Goal: Find specific page/section: Find specific page/section

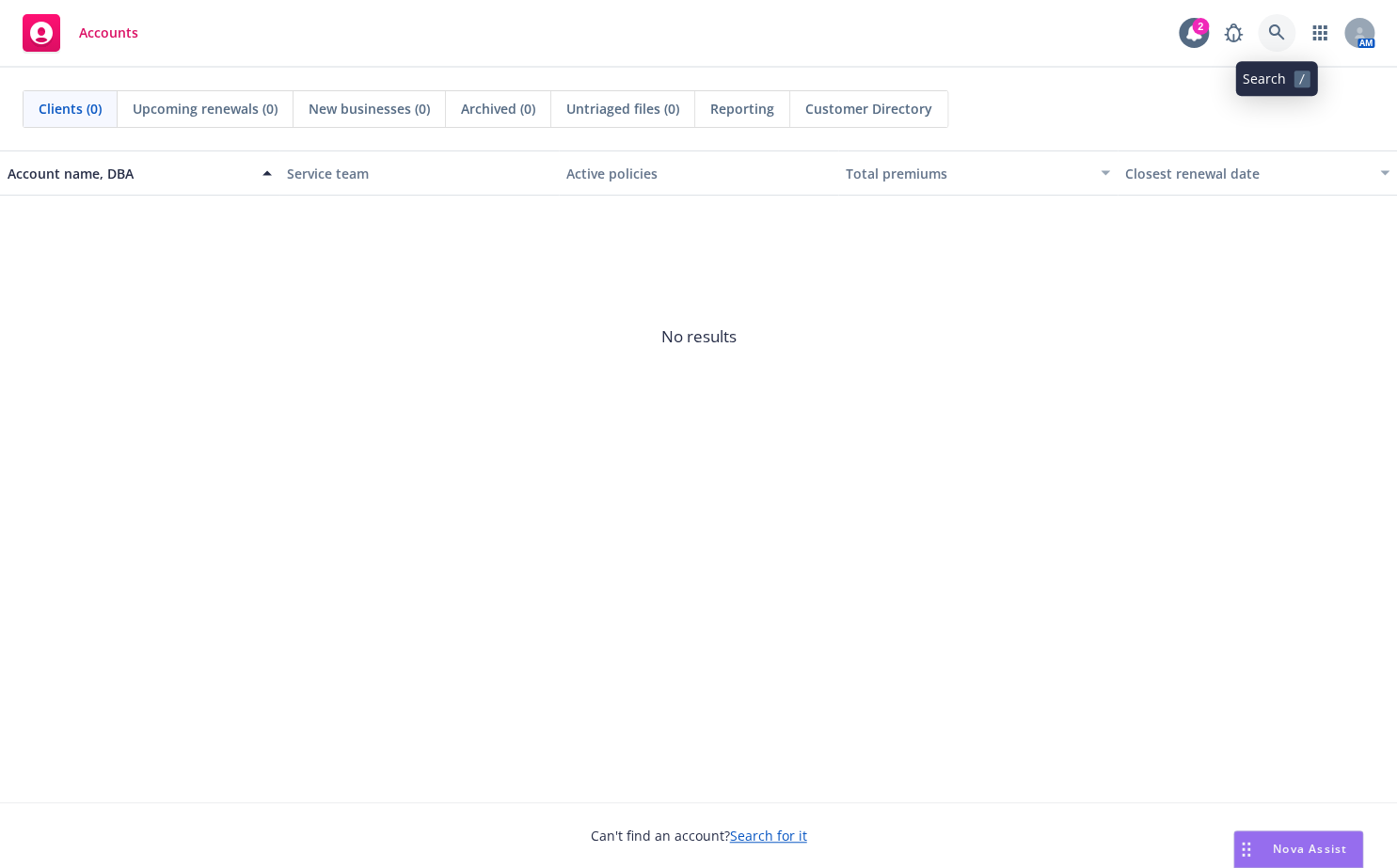
click at [1289, 27] on link at bounding box center [1276, 32] width 38 height 38
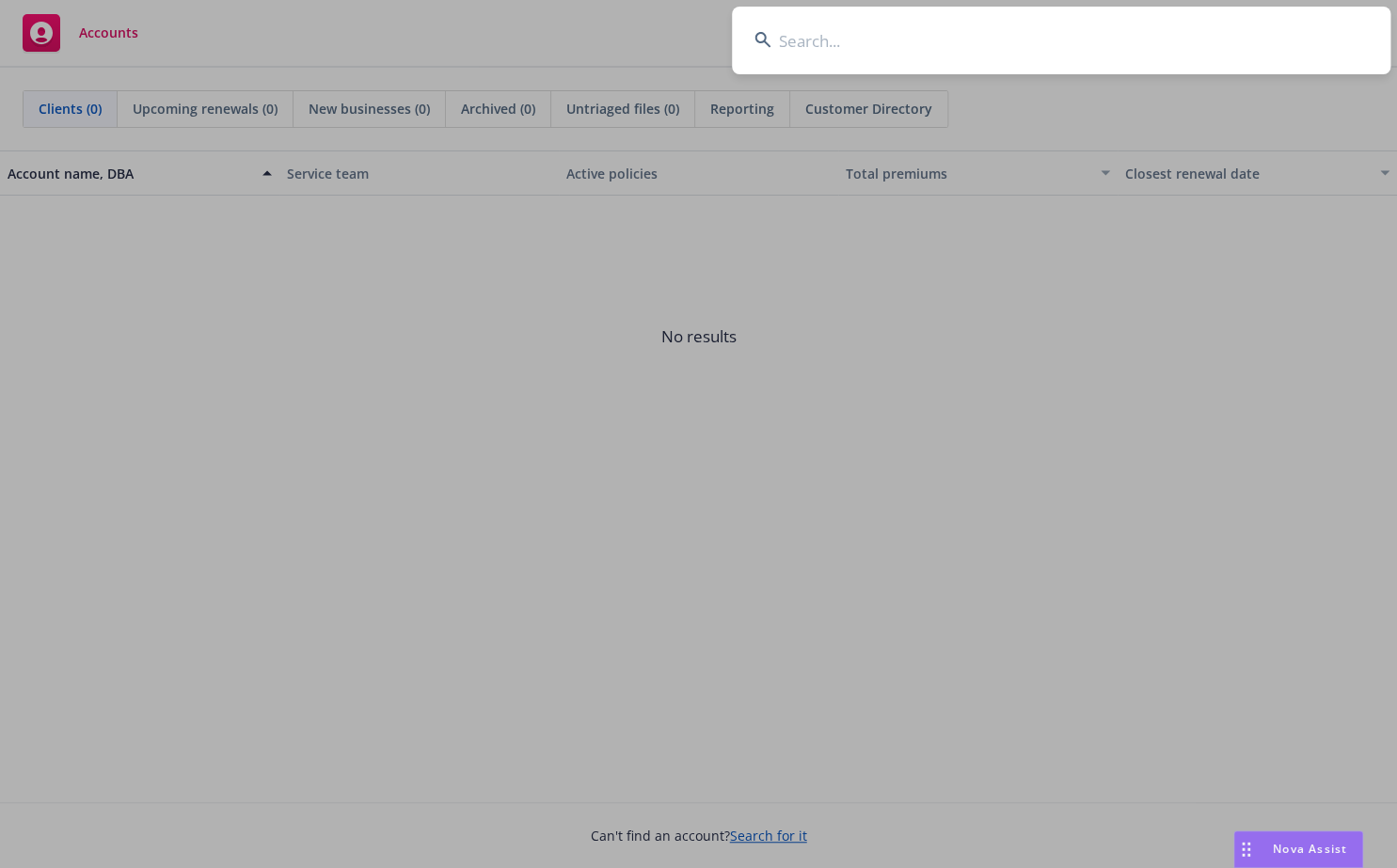
click at [934, 40] on input at bounding box center [1061, 41] width 658 height 68
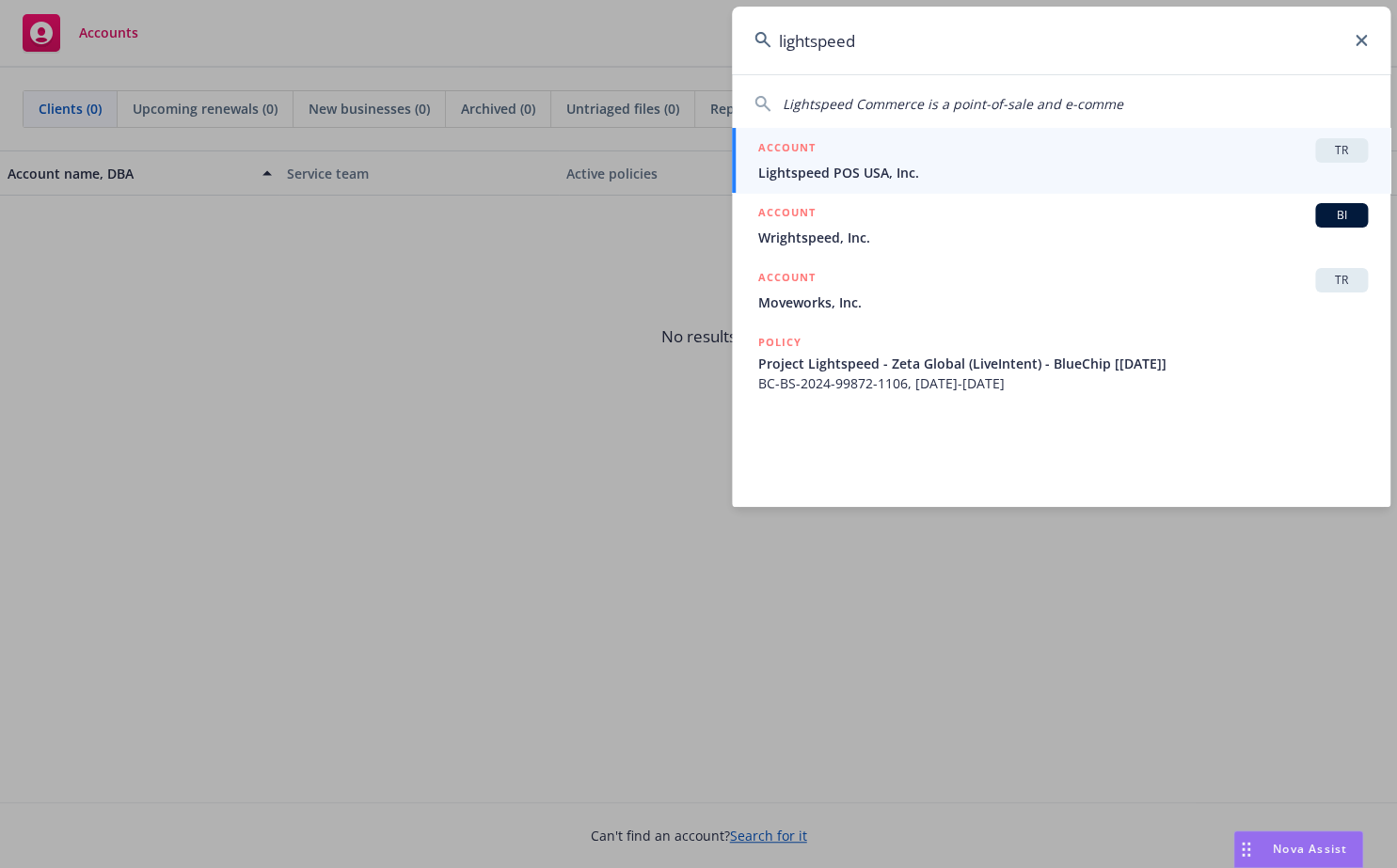
type input "lightspeed"
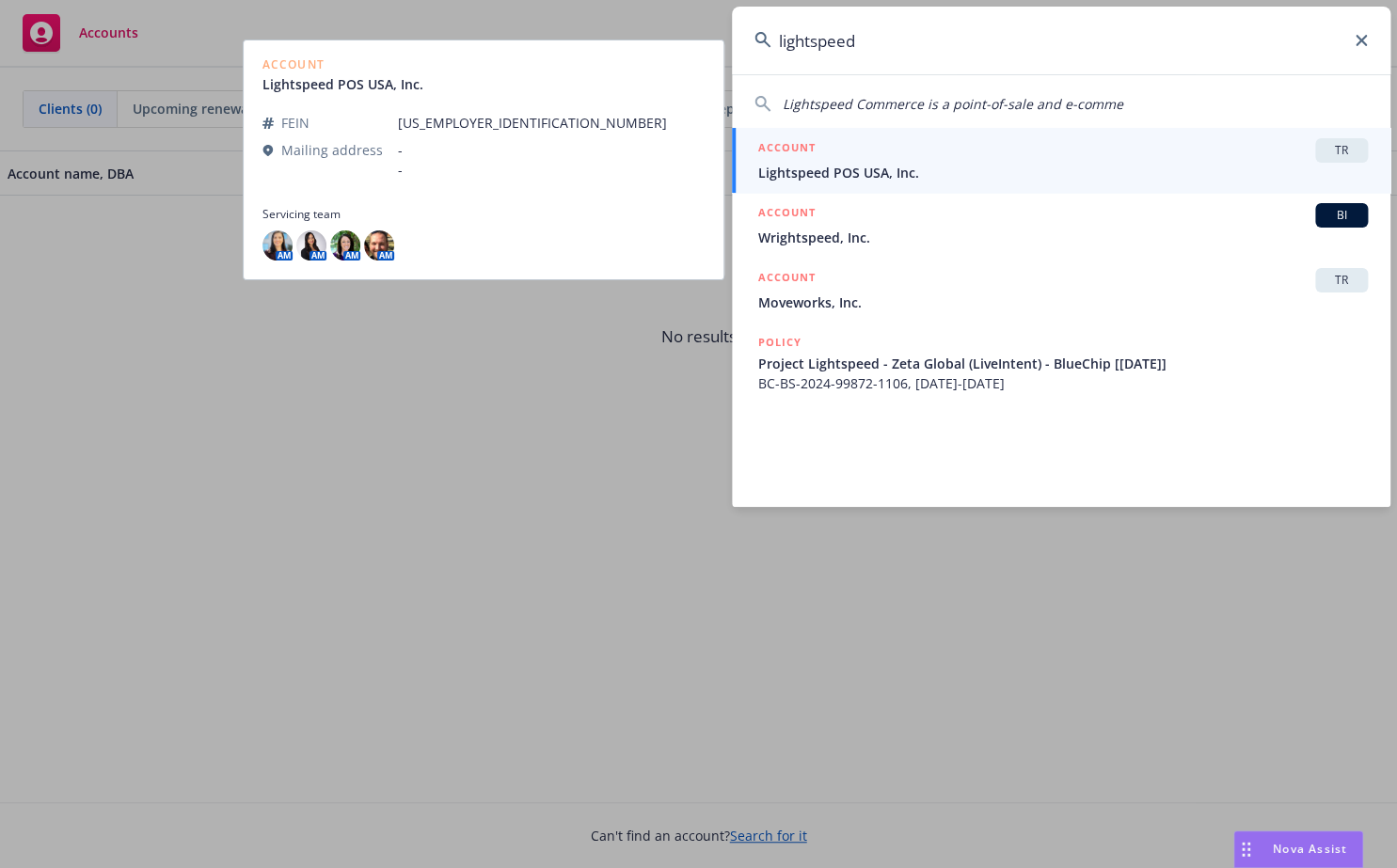
click at [900, 159] on div "ACCOUNT TR" at bounding box center [1063, 150] width 609 height 24
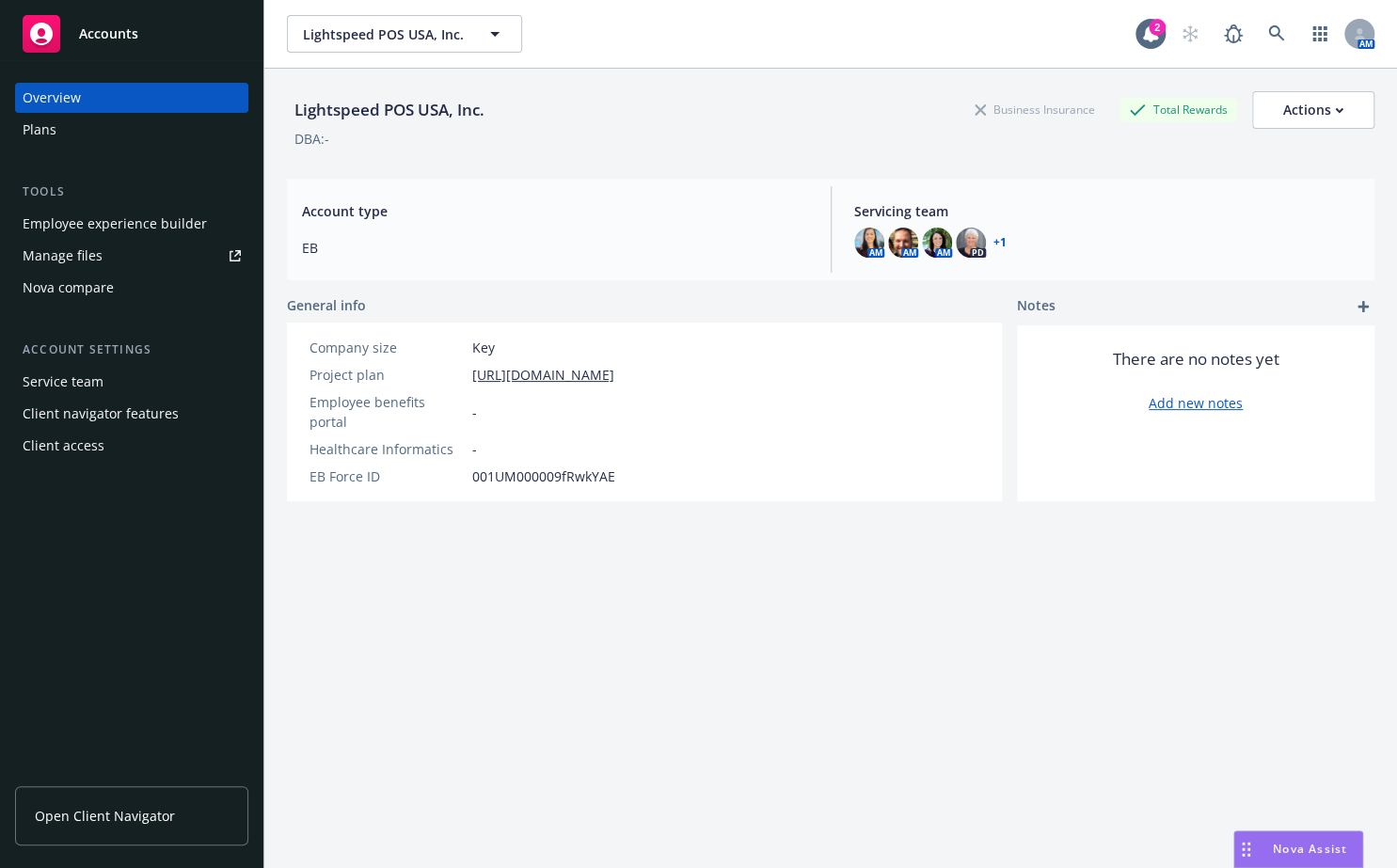
click at [69, 252] on div "Manage files" at bounding box center [62, 255] width 80 height 30
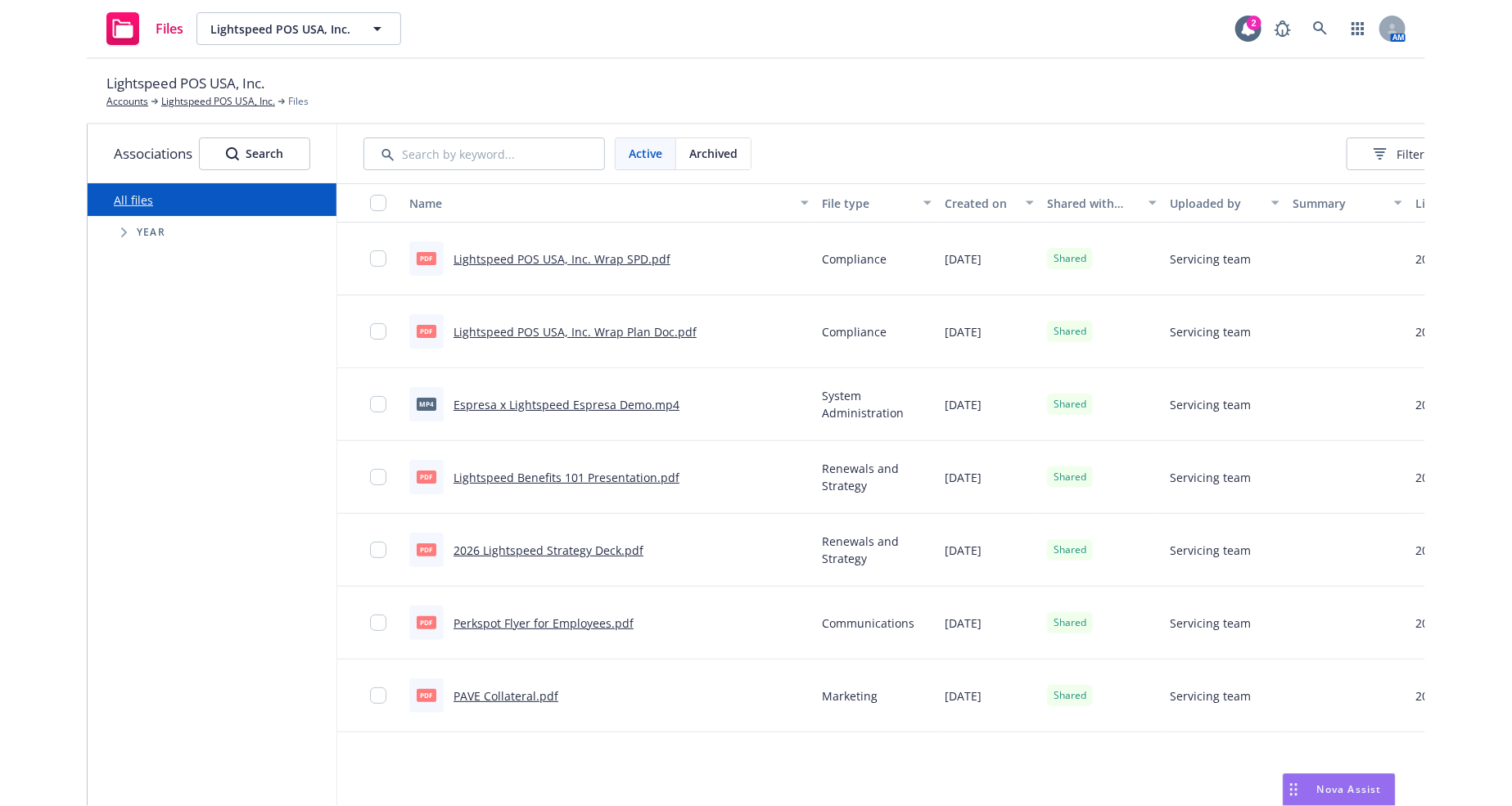
scroll to position [148, 0]
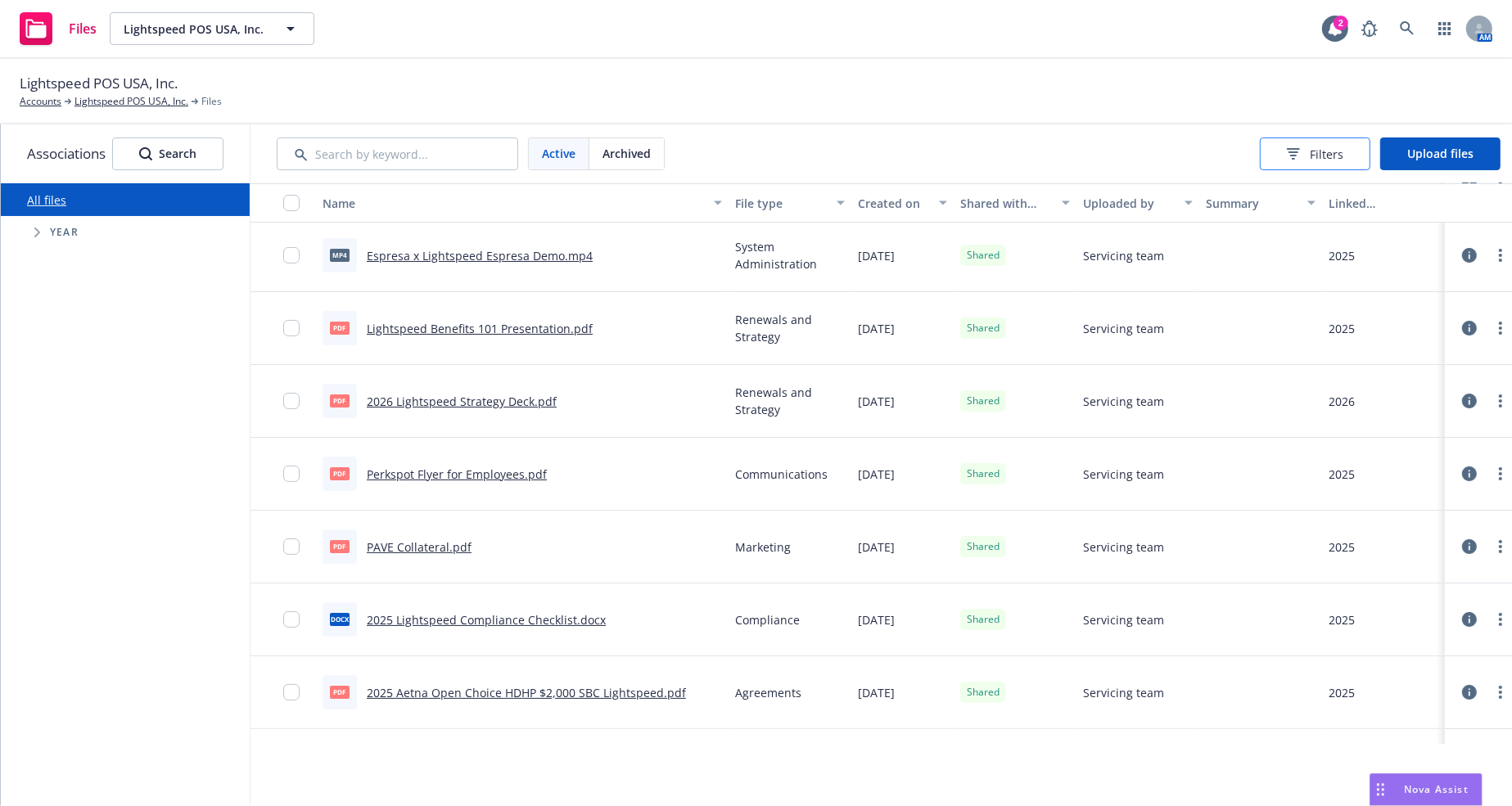
click at [1215, 148] on span "Filters" at bounding box center [1326, 154] width 34 height 17
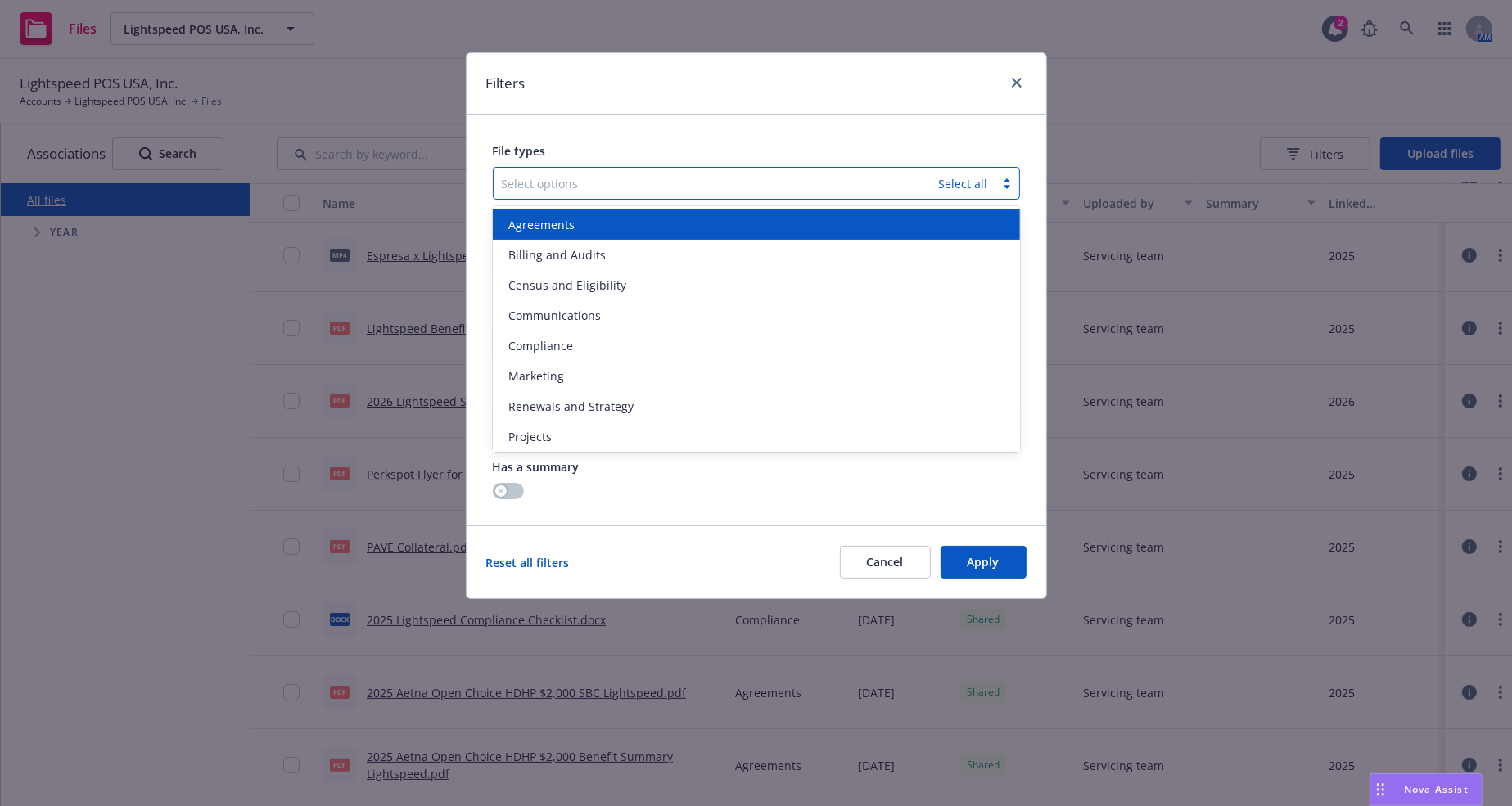
click at [565, 183] on div at bounding box center [716, 183] width 429 height 19
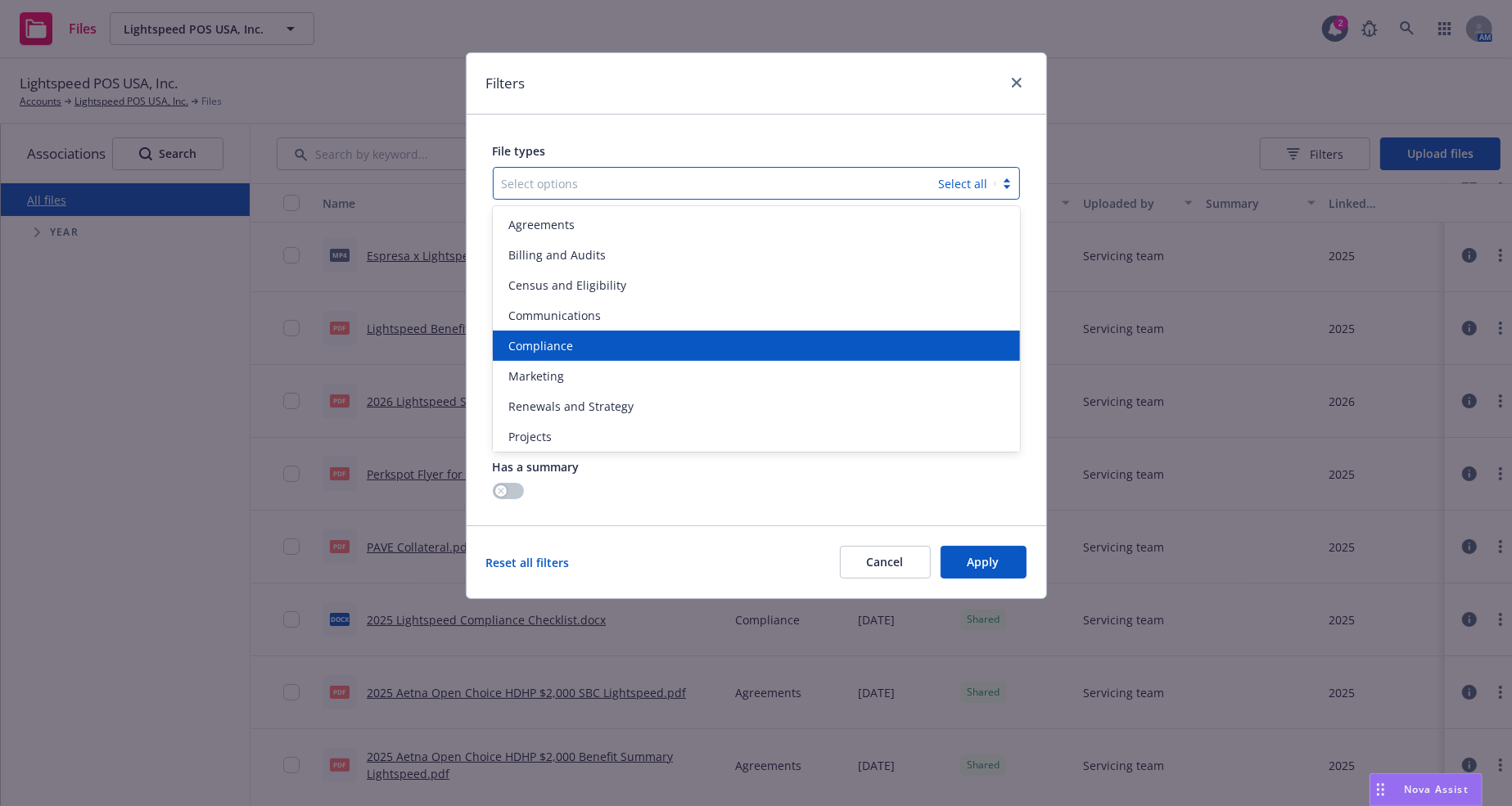
click at [569, 338] on span "Compliance" at bounding box center [541, 345] width 64 height 17
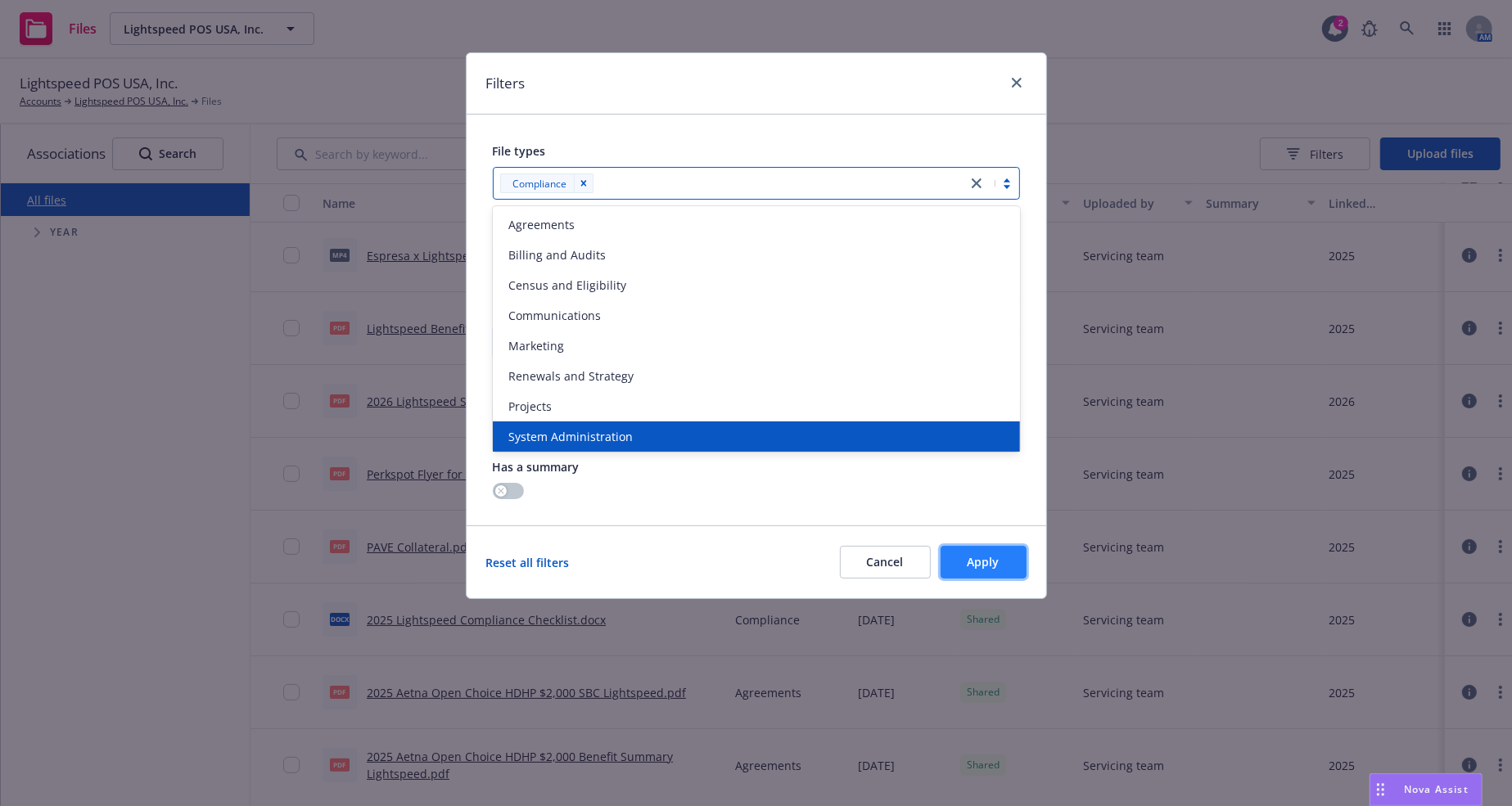
click at [995, 566] on span "Apply" at bounding box center [983, 561] width 32 height 15
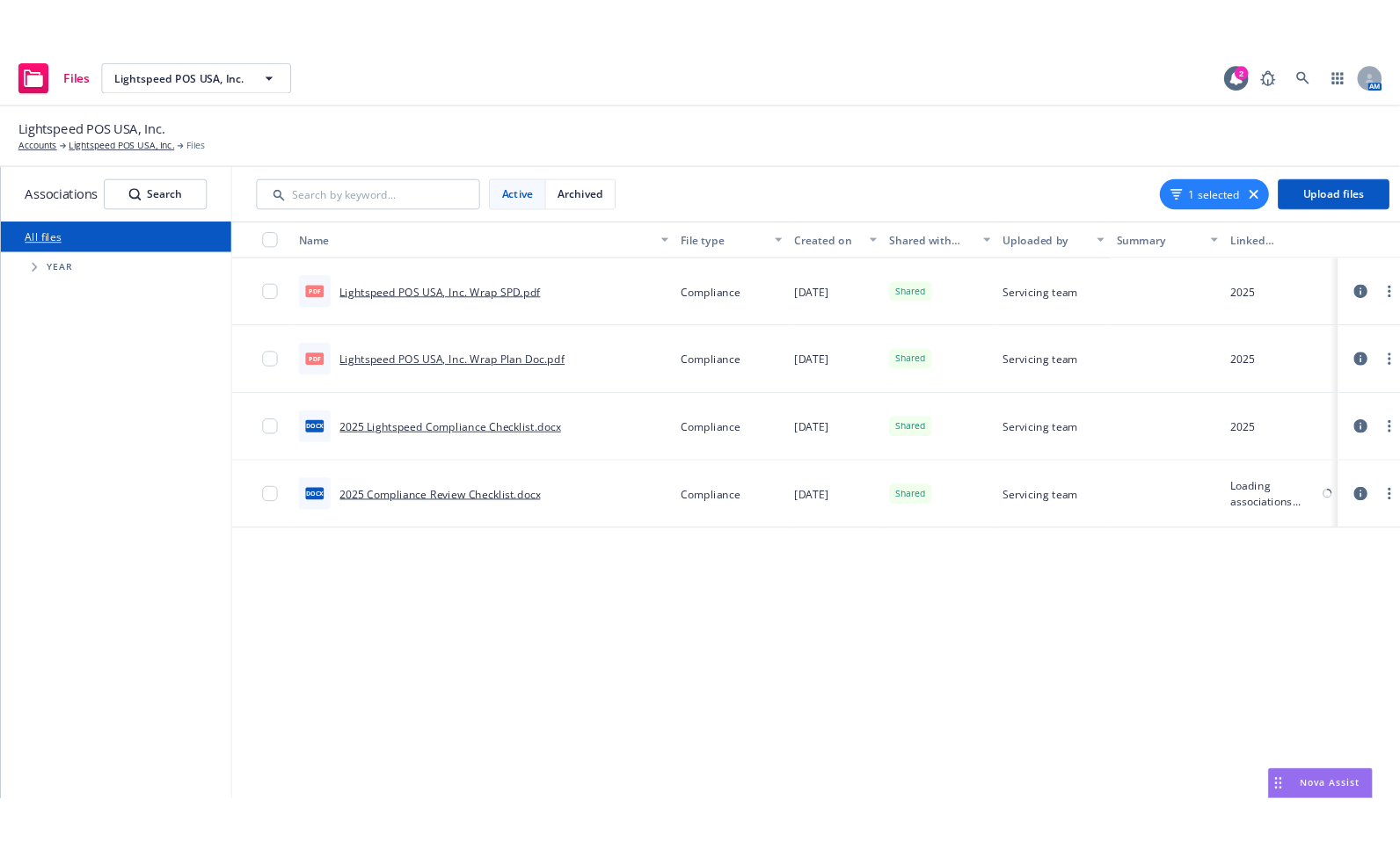
scroll to position [0, 0]
